Goal: Information Seeking & Learning: Learn about a topic

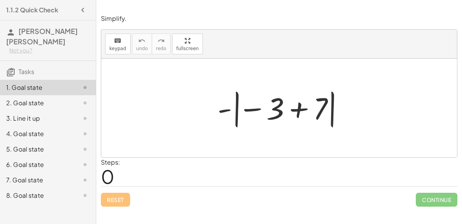
click at [250, 107] on div at bounding box center [282, 108] width 137 height 43
click at [256, 110] on div at bounding box center [282, 108] width 137 height 43
click at [297, 109] on div at bounding box center [282, 108] width 137 height 43
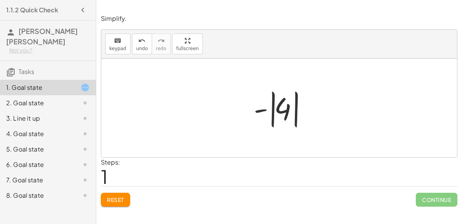
click at [275, 114] on div at bounding box center [282, 108] width 65 height 43
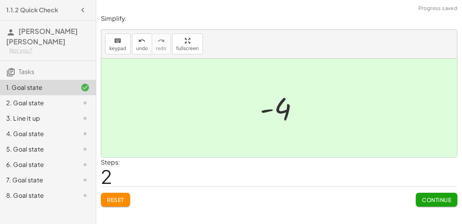
click at [422, 196] on span "Continue" at bounding box center [436, 199] width 29 height 7
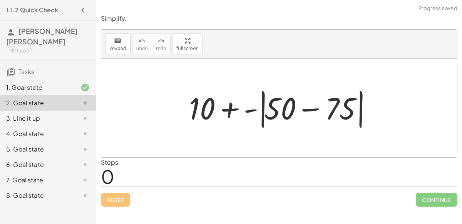
click at [230, 110] on div at bounding box center [282, 108] width 194 height 44
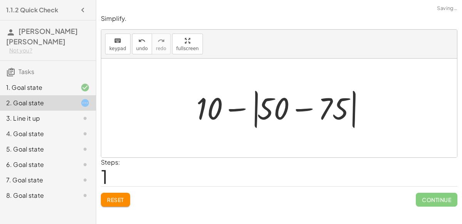
click at [303, 110] on div at bounding box center [282, 108] width 180 height 44
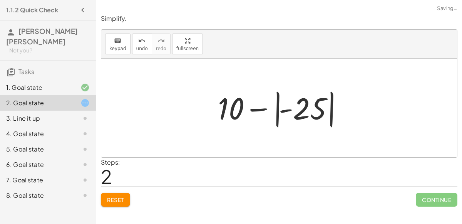
click at [285, 109] on div at bounding box center [282, 108] width 136 height 43
click at [277, 108] on div at bounding box center [282, 108] width 136 height 43
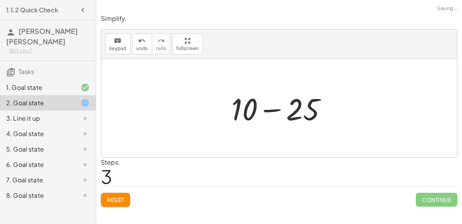
click at [276, 108] on div at bounding box center [282, 108] width 109 height 40
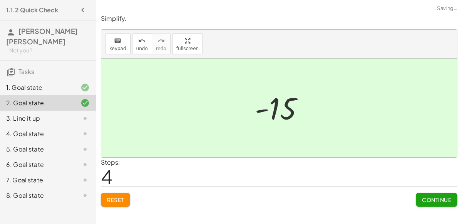
click at [424, 200] on span "Continue" at bounding box center [436, 199] width 29 height 7
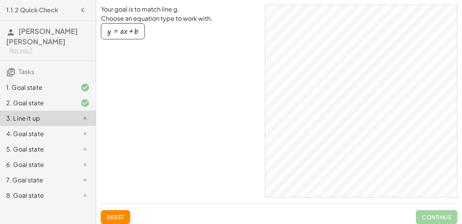
click at [40, 129] on div "4. Goal state" at bounding box center [37, 133] width 62 height 9
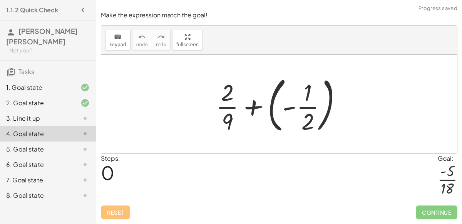
click at [229, 109] on div at bounding box center [282, 104] width 140 height 64
click at [291, 110] on div at bounding box center [282, 104] width 140 height 64
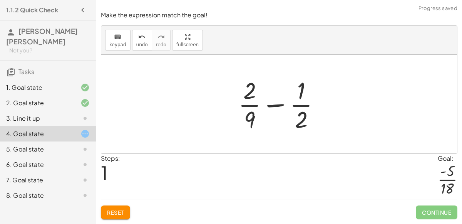
click at [277, 105] on div at bounding box center [281, 103] width 95 height 59
click at [276, 107] on div at bounding box center [281, 103] width 95 height 59
click at [276, 107] on div at bounding box center [282, 103] width 130 height 59
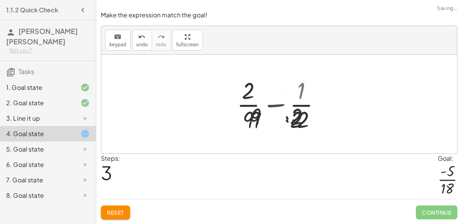
click at [276, 107] on div at bounding box center [282, 103] width 95 height 59
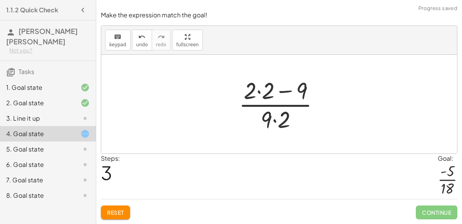
click at [276, 107] on div at bounding box center [282, 103] width 95 height 59
click at [267, 94] on div at bounding box center [282, 103] width 95 height 59
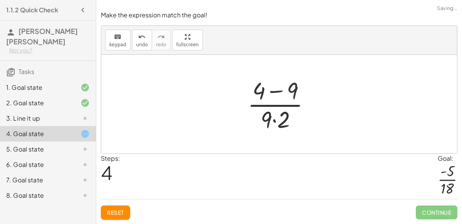
click at [275, 92] on div at bounding box center [282, 103] width 77 height 59
click at [273, 120] on div at bounding box center [282, 103] width 60 height 59
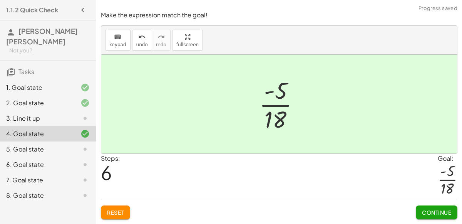
click at [273, 107] on div at bounding box center [282, 103] width 54 height 59
click at [419, 212] on button "Continue" at bounding box center [437, 212] width 42 height 14
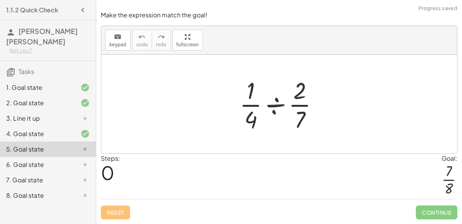
click at [272, 107] on div at bounding box center [282, 103] width 93 height 59
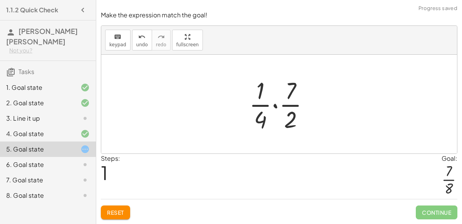
click at [263, 120] on div at bounding box center [282, 103] width 74 height 59
click at [275, 105] on div at bounding box center [282, 103] width 74 height 59
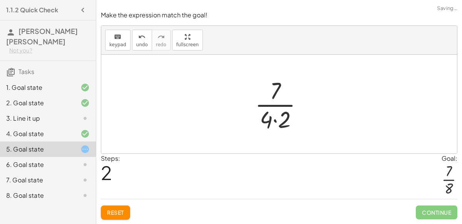
click at [276, 120] on div at bounding box center [282, 103] width 62 height 59
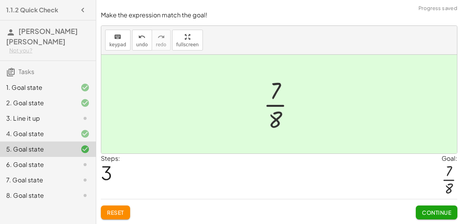
click at [432, 212] on span "Continue" at bounding box center [436, 212] width 29 height 7
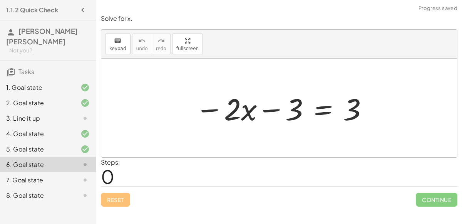
click at [274, 109] on div at bounding box center [281, 108] width 181 height 40
click at [249, 110] on div at bounding box center [281, 108] width 181 height 40
click at [232, 108] on div at bounding box center [281, 108] width 181 height 40
click at [239, 111] on div at bounding box center [281, 108] width 181 height 40
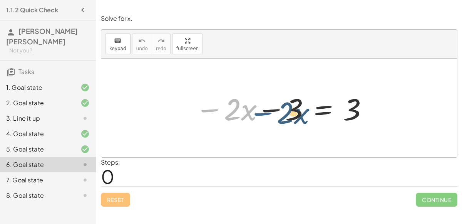
drag, startPoint x: 213, startPoint y: 108, endPoint x: 264, endPoint y: 108, distance: 51.2
click at [264, 108] on div at bounding box center [281, 108] width 181 height 40
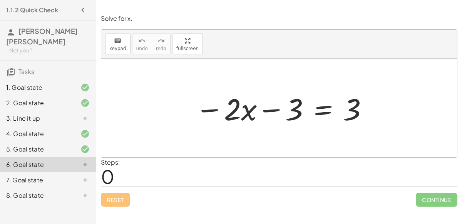
click at [323, 109] on div at bounding box center [281, 108] width 181 height 40
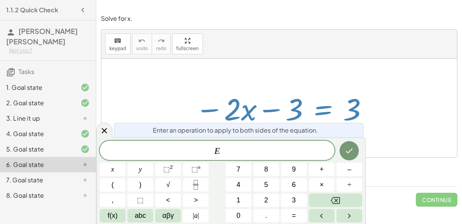
click at [364, 127] on div "− · 2 · x − 3 = 3" at bounding box center [279, 108] width 191 height 44
click at [238, 154] on span "E" at bounding box center [217, 151] width 235 height 11
click at [315, 167] on button "+" at bounding box center [322, 168] width 26 height 13
click at [292, 201] on span "3" at bounding box center [294, 200] width 4 height 10
click at [352, 144] on button "Done" at bounding box center [349, 150] width 19 height 19
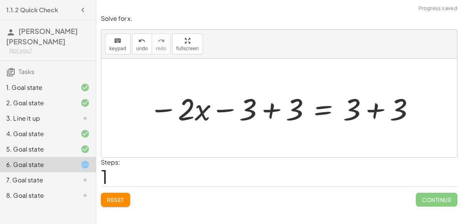
click at [269, 109] on div at bounding box center [282, 108] width 274 height 40
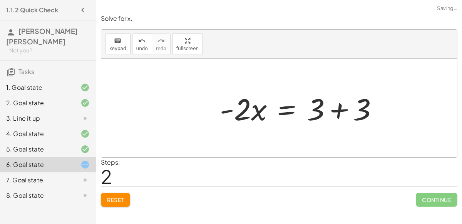
click at [375, 109] on div "− · 2 · x − 3 = 3 − · 2 · x − 3 + 3 = + 3 + 3 − · 2 · x + 0 = + 3 + 3 · 2 · x =…" at bounding box center [279, 108] width 356 height 99
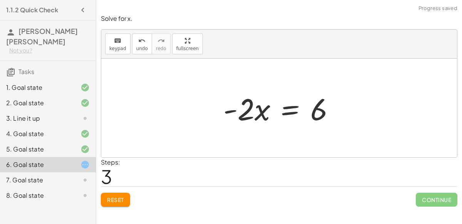
click at [286, 108] on div at bounding box center [281, 108] width 125 height 40
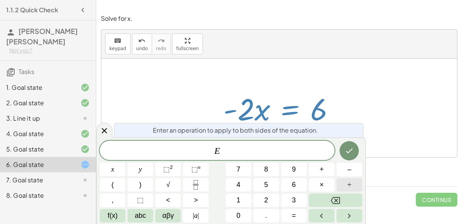
click at [359, 182] on button "÷" at bounding box center [349, 184] width 26 height 13
click at [348, 170] on span "–" at bounding box center [349, 169] width 4 height 10
click at [270, 201] on button "2" at bounding box center [266, 199] width 26 height 13
click at [347, 149] on icon "Done" at bounding box center [349, 150] width 9 height 9
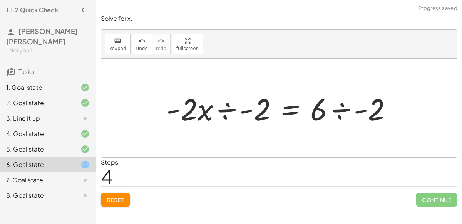
click at [228, 105] on div at bounding box center [281, 108] width 239 height 40
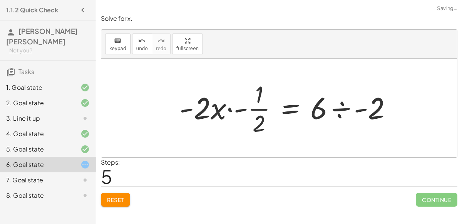
click at [343, 112] on div at bounding box center [289, 107] width 226 height 59
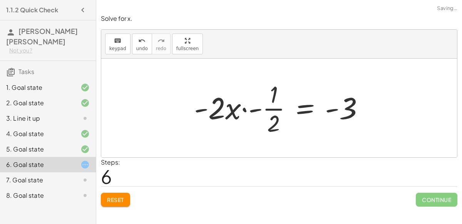
click at [230, 108] on div at bounding box center [282, 107] width 184 height 59
click at [245, 110] on div at bounding box center [282, 107] width 184 height 59
click at [244, 109] on div at bounding box center [290, 107] width 168 height 59
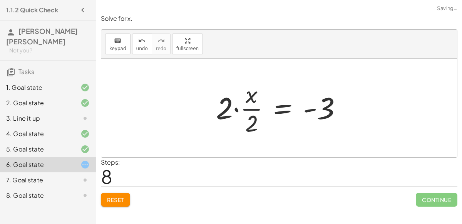
click at [248, 109] on div at bounding box center [282, 107] width 140 height 59
click at [238, 109] on div at bounding box center [282, 107] width 140 height 59
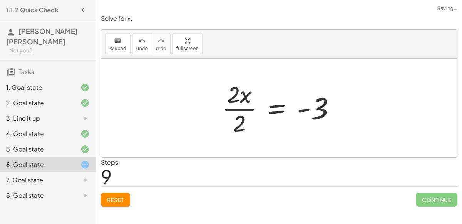
click at [238, 109] on div at bounding box center [281, 107] width 127 height 59
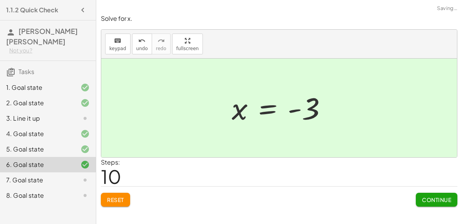
click at [428, 196] on span "Continue" at bounding box center [436, 199] width 29 height 7
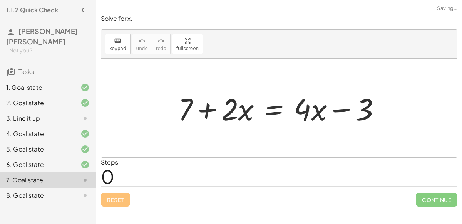
click at [207, 110] on div at bounding box center [282, 108] width 216 height 40
click at [275, 109] on div at bounding box center [282, 108] width 216 height 40
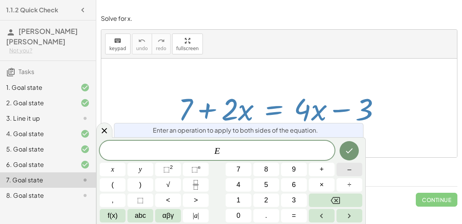
click at [348, 169] on span "–" at bounding box center [349, 169] width 4 height 10
click at [244, 181] on button "4" at bounding box center [239, 184] width 26 height 13
click at [111, 169] on span "x" at bounding box center [112, 169] width 3 height 10
click at [352, 151] on icon "Done" at bounding box center [349, 150] width 9 height 9
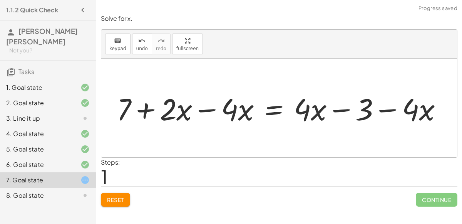
click at [206, 106] on div at bounding box center [282, 108] width 339 height 40
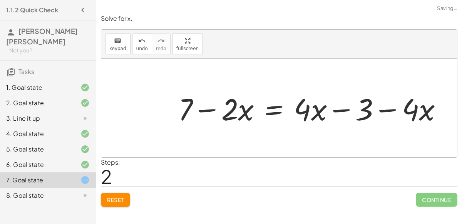
click at [343, 110] on div at bounding box center [313, 108] width 278 height 40
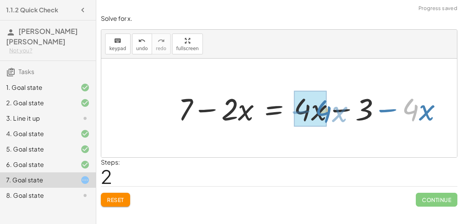
drag, startPoint x: 413, startPoint y: 111, endPoint x: 314, endPoint y: 111, distance: 98.9
click at [314, 111] on div at bounding box center [313, 108] width 278 height 40
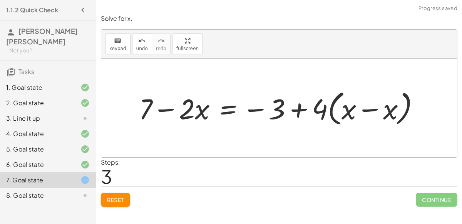
click at [330, 109] on div at bounding box center [282, 108] width 295 height 42
click at [349, 113] on div at bounding box center [282, 108] width 295 height 42
click at [363, 109] on div at bounding box center [282, 108] width 295 height 42
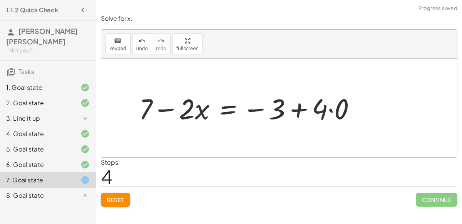
click at [331, 110] on div at bounding box center [250, 107] width 231 height 37
click at [320, 110] on div at bounding box center [239, 107] width 208 height 37
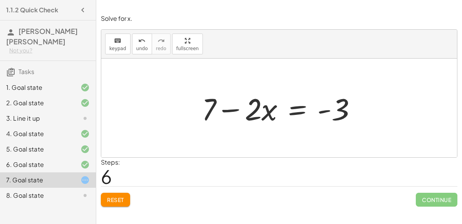
click at [292, 109] on div at bounding box center [282, 108] width 169 height 40
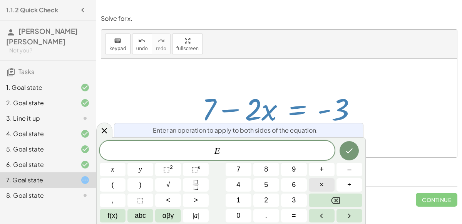
click at [328, 182] on button "×" at bounding box center [322, 184] width 26 height 13
click at [347, 172] on button "–" at bounding box center [349, 168] width 26 height 13
click at [234, 199] on button "1" at bounding box center [239, 199] width 26 height 13
click at [350, 149] on icon "Done" at bounding box center [349, 150] width 9 height 9
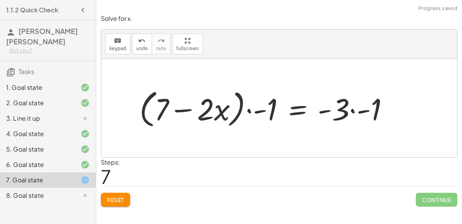
click at [240, 111] on div at bounding box center [267, 108] width 263 height 44
click at [248, 109] on div at bounding box center [267, 108] width 263 height 44
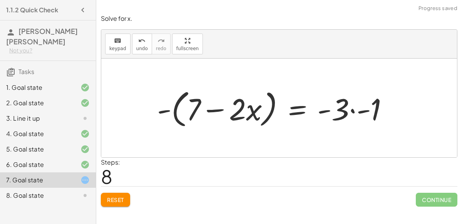
click at [197, 107] on div at bounding box center [275, 108] width 245 height 44
click at [208, 110] on div at bounding box center [275, 108] width 245 height 44
click at [176, 106] on div at bounding box center [275, 108] width 245 height 44
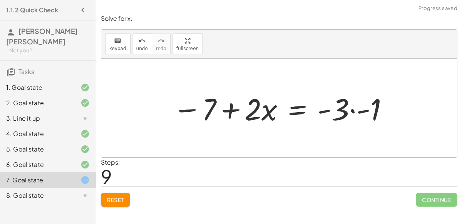
click at [351, 110] on div at bounding box center [281, 108] width 224 height 40
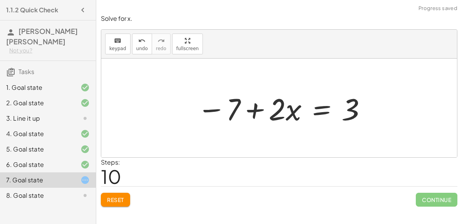
click at [323, 111] on div at bounding box center [282, 108] width 178 height 40
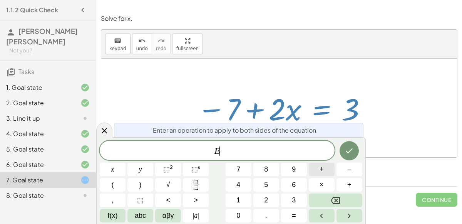
click at [327, 169] on button "+" at bounding box center [322, 168] width 26 height 13
click at [240, 168] on span "7" at bounding box center [238, 169] width 4 height 10
click at [348, 153] on icon "Done" at bounding box center [349, 150] width 9 height 9
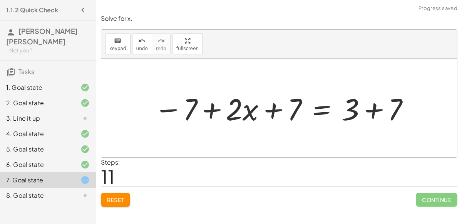
click at [273, 111] on div at bounding box center [282, 108] width 264 height 40
drag, startPoint x: 294, startPoint y: 114, endPoint x: 184, endPoint y: 110, distance: 110.2
click at [184, 110] on div at bounding box center [282, 108] width 264 height 40
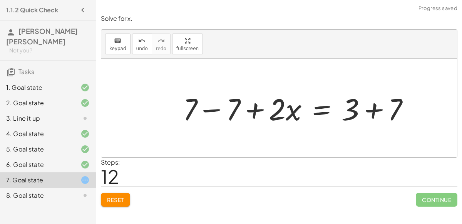
click at [377, 107] on div at bounding box center [299, 108] width 240 height 40
click at [210, 108] on div at bounding box center [282, 108] width 206 height 40
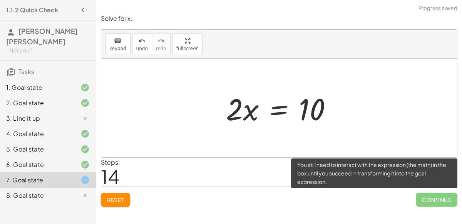
click at [430, 199] on span "Continue" at bounding box center [437, 199] width 42 height 14
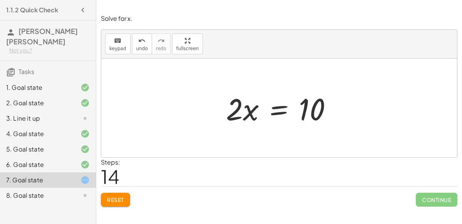
click at [271, 107] on div at bounding box center [282, 108] width 120 height 40
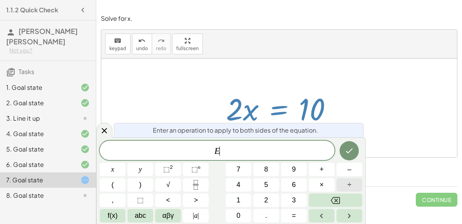
click at [350, 182] on span "÷" at bounding box center [350, 184] width 4 height 10
click at [259, 198] on button "2" at bounding box center [266, 199] width 26 height 13
click at [349, 149] on icon "Done" at bounding box center [349, 150] width 9 height 9
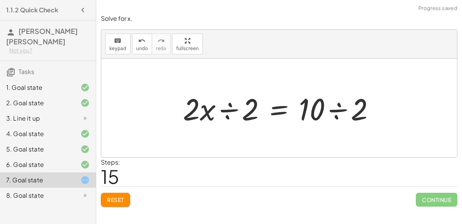
click at [231, 111] on div at bounding box center [282, 108] width 206 height 40
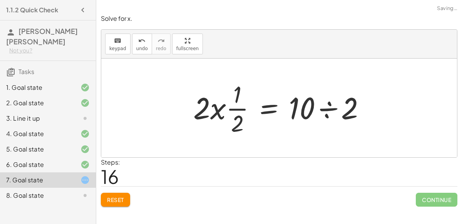
click at [326, 106] on div at bounding box center [282, 107] width 186 height 59
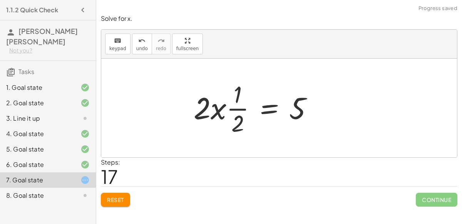
click at [219, 110] on div at bounding box center [256, 107] width 133 height 59
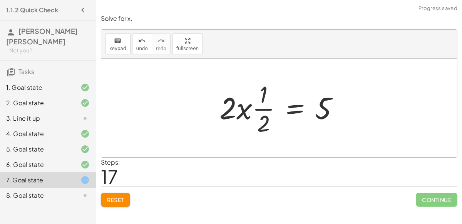
click at [90, 172] on div "5. Goal state" at bounding box center [48, 179] width 96 height 15
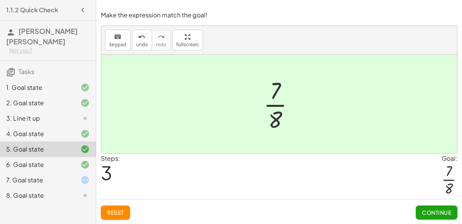
click at [58, 175] on div "7. Goal state" at bounding box center [37, 179] width 62 height 9
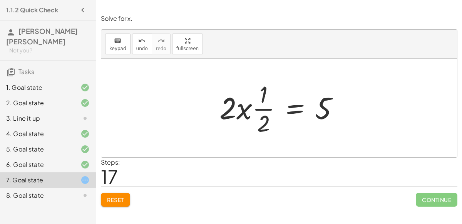
click at [244, 107] on div at bounding box center [282, 107] width 133 height 59
click at [264, 110] on div at bounding box center [282, 107] width 133 height 59
drag, startPoint x: 243, startPoint y: 110, endPoint x: 261, endPoint y: 107, distance: 19.3
click at [261, 107] on div at bounding box center [282, 107] width 133 height 59
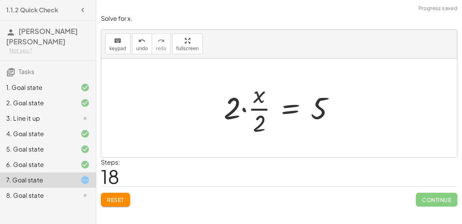
click at [258, 109] on div at bounding box center [282, 107] width 125 height 59
click at [243, 110] on div at bounding box center [282, 107] width 125 height 59
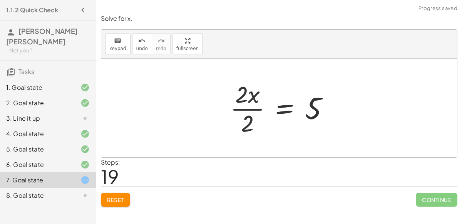
click at [246, 110] on div at bounding box center [282, 107] width 112 height 59
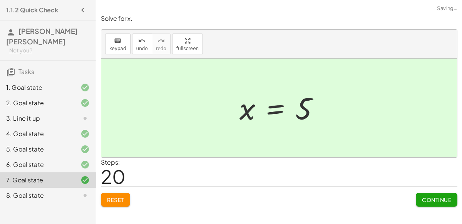
click at [434, 198] on span "Continue" at bounding box center [436, 199] width 29 height 7
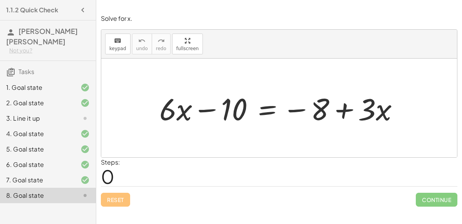
click at [265, 111] on div at bounding box center [282, 108] width 253 height 40
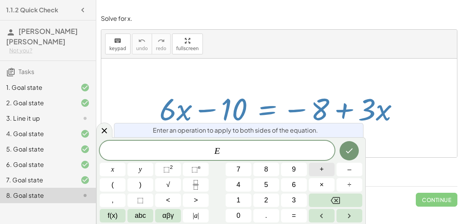
click at [319, 168] on button "+" at bounding box center [322, 168] width 26 height 13
click at [244, 197] on button "1" at bounding box center [239, 199] width 26 height 13
click at [235, 217] on button "0" at bounding box center [239, 215] width 26 height 13
click at [348, 151] on icon "Done" at bounding box center [349, 150] width 9 height 9
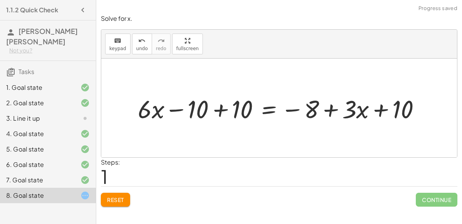
click at [218, 110] on div at bounding box center [282, 108] width 296 height 33
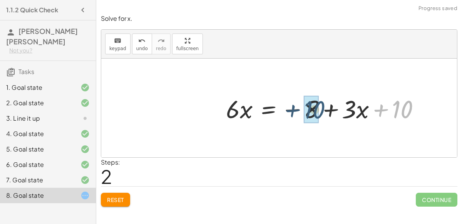
drag, startPoint x: 401, startPoint y: 109, endPoint x: 311, endPoint y: 110, distance: 89.7
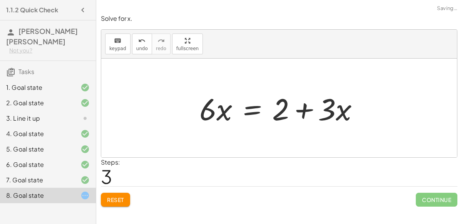
click at [249, 105] on div at bounding box center [282, 108] width 173 height 40
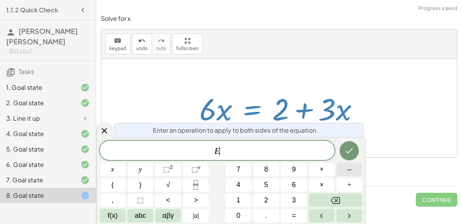
click at [348, 170] on span "–" at bounding box center [349, 169] width 4 height 10
click at [295, 201] on span "3" at bounding box center [294, 200] width 4 height 10
click at [118, 167] on button "x" at bounding box center [113, 168] width 26 height 13
click at [348, 143] on button "Done" at bounding box center [349, 150] width 19 height 19
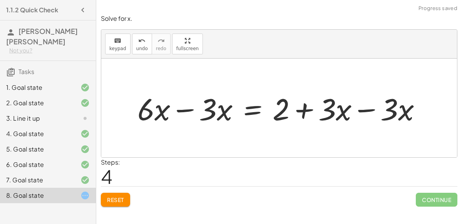
click at [362, 111] on div at bounding box center [283, 108] width 298 height 40
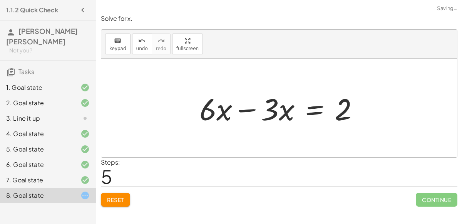
click at [243, 110] on div at bounding box center [282, 108] width 173 height 40
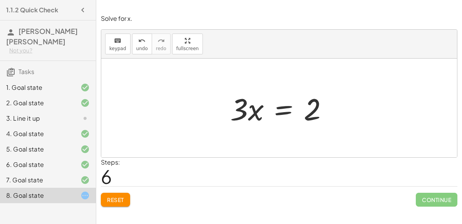
click at [283, 110] on div at bounding box center [282, 108] width 112 height 40
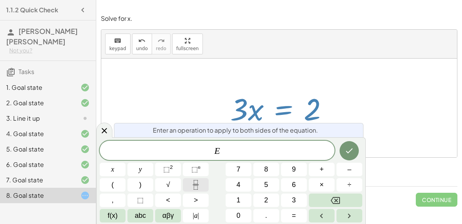
click at [200, 184] on icon "Fraction" at bounding box center [196, 185] width 10 height 10
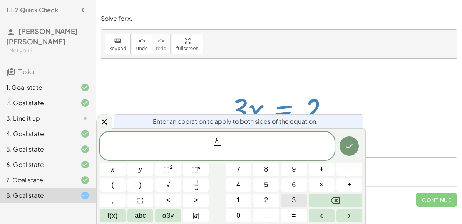
click at [286, 195] on button "3" at bounding box center [294, 199] width 26 height 13
click at [352, 145] on icon "Done" at bounding box center [349, 145] width 9 height 9
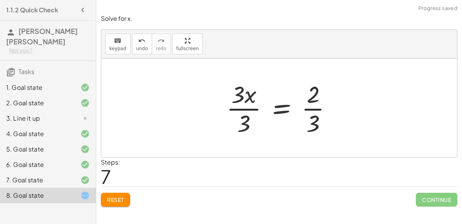
click at [245, 98] on div at bounding box center [282, 107] width 119 height 59
click at [249, 109] on div at bounding box center [282, 107] width 119 height 59
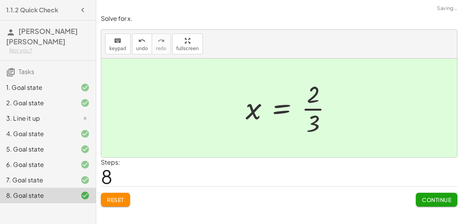
click at [313, 109] on div at bounding box center [292, 107] width 100 height 59
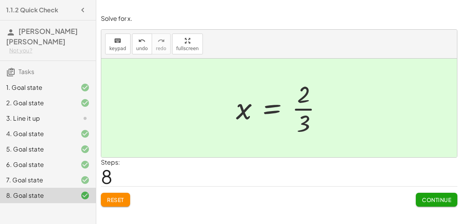
click at [436, 199] on span "Continue" at bounding box center [436, 199] width 29 height 7
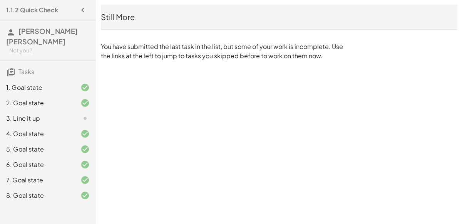
click at [30, 175] on div "7. Goal state" at bounding box center [37, 179] width 62 height 9
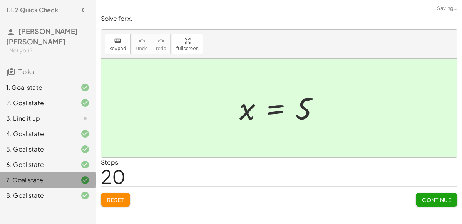
click at [41, 175] on div "7. Goal state" at bounding box center [37, 179] width 62 height 9
